Goal: Task Accomplishment & Management: Use online tool/utility

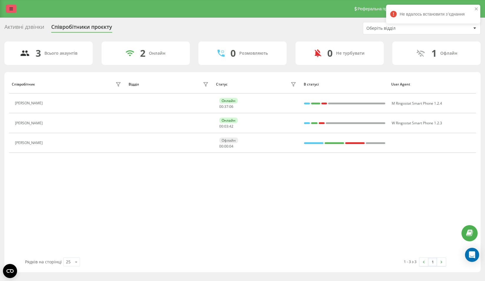
click at [12, 9] on icon at bounding box center [11, 9] width 4 height 4
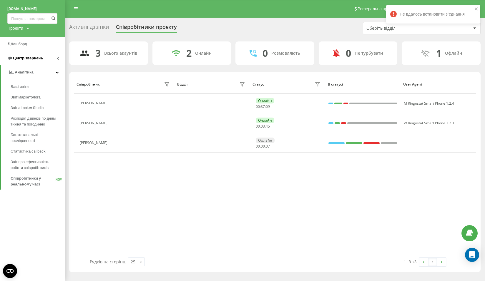
click at [36, 61] on span "Центр звернень" at bounding box center [25, 58] width 36 height 6
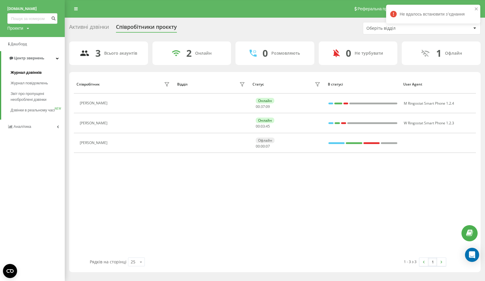
click at [34, 73] on span "Журнал дзвінків" at bounding box center [26, 73] width 31 height 6
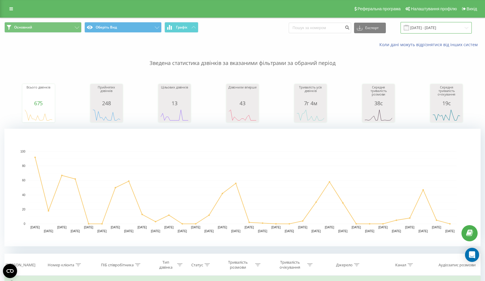
click at [421, 25] on input "[DATE] - [DATE]" at bounding box center [435, 27] width 71 height 11
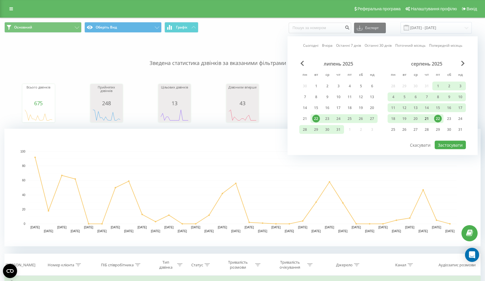
click at [428, 118] on div "21" at bounding box center [427, 119] width 8 height 8
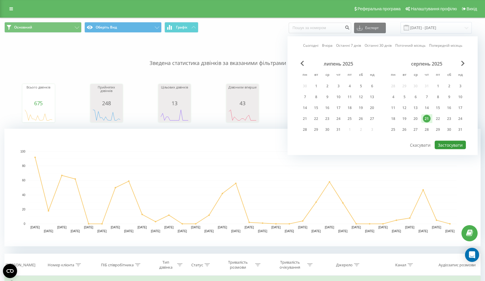
click at [447, 145] on button "Застосувати" at bounding box center [449, 145] width 31 height 9
type input "[DATE] - [DATE]"
